Goal: Use online tool/utility: Utilize a website feature to perform a specific function

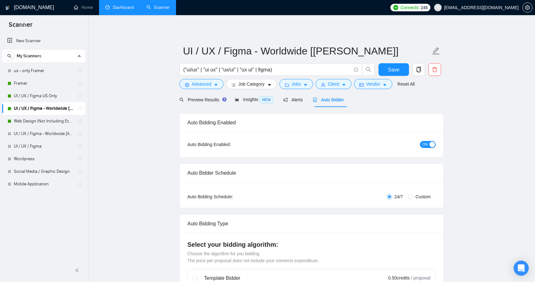
click at [116, 10] on link "Dashboard" at bounding box center [119, 7] width 29 height 5
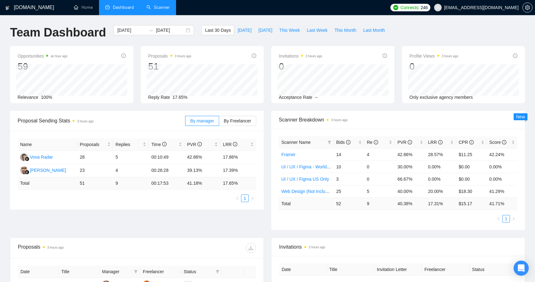
click at [165, 7] on link "Scanner" at bounding box center [158, 7] width 23 height 5
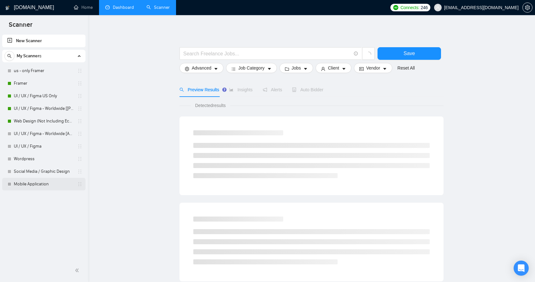
click at [35, 184] on link "Mobile Application" at bounding box center [44, 184] width 60 height 13
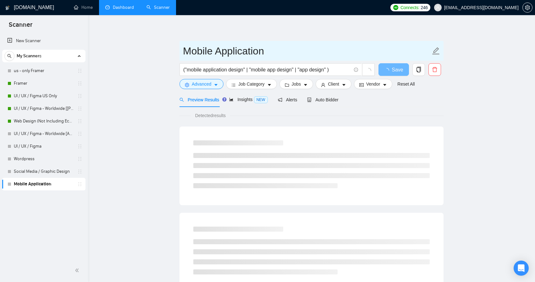
click at [263, 53] on input "Mobile Application" at bounding box center [307, 51] width 248 height 16
type input "Mobile Application Design"
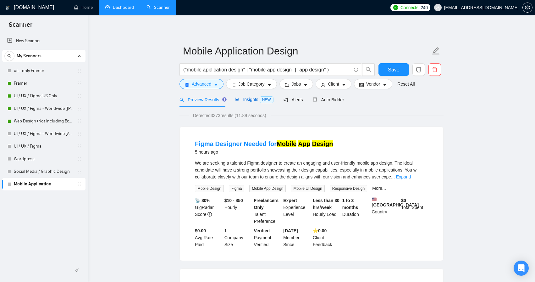
click at [253, 99] on span "Insights NEW" at bounding box center [254, 99] width 38 height 5
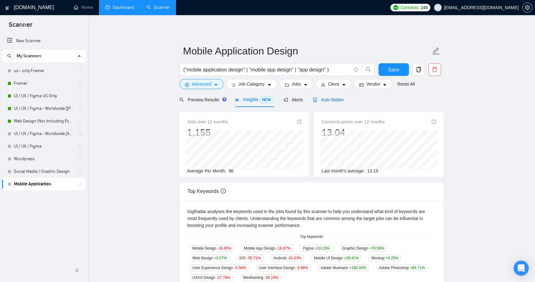
click at [337, 103] on div "Auto Bidder" at bounding box center [328, 99] width 31 height 7
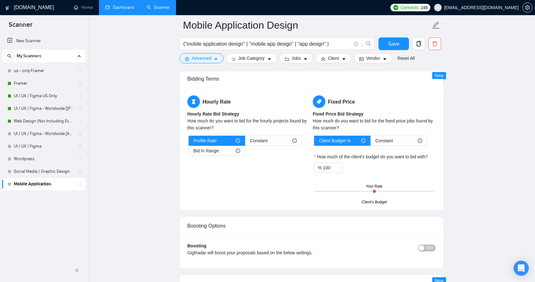
scroll to position [851, 0]
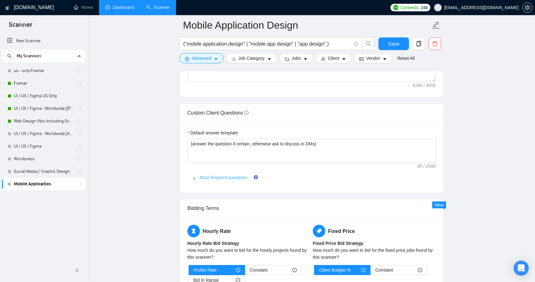
click at [238, 175] on link "Most frequent questions:" at bounding box center [224, 177] width 48 height 5
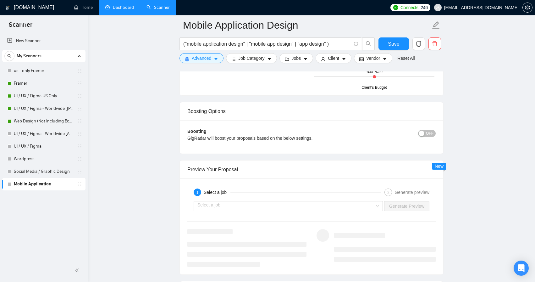
scroll to position [1300, 0]
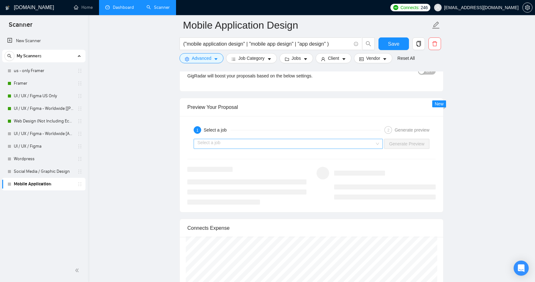
click at [319, 144] on input "search" at bounding box center [285, 143] width 177 height 9
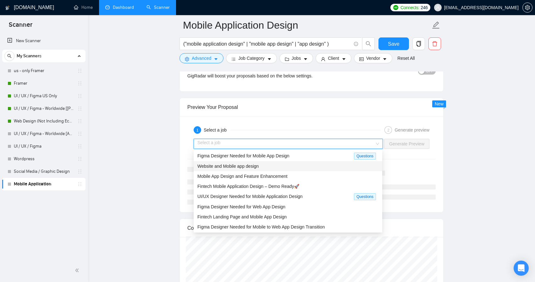
click at [269, 164] on div "Website and Mobile app design" at bounding box center [287, 166] width 181 height 7
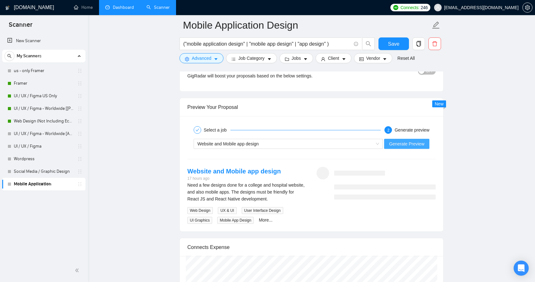
click at [394, 145] on span "Generate Preview" at bounding box center [406, 143] width 35 height 7
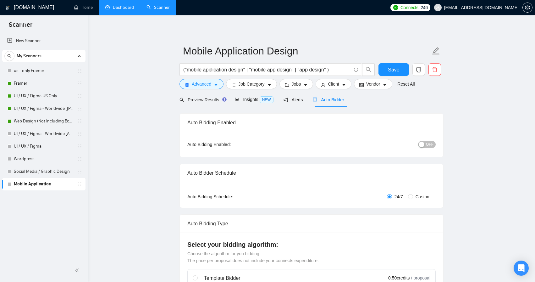
scroll to position [0, 0]
